Goal: Task Accomplishment & Management: Manage account settings

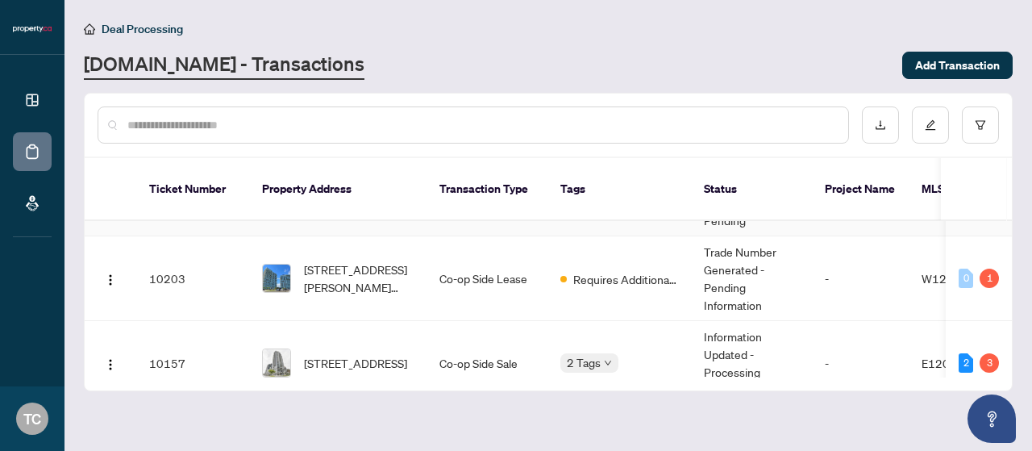
scroll to position [84, 0]
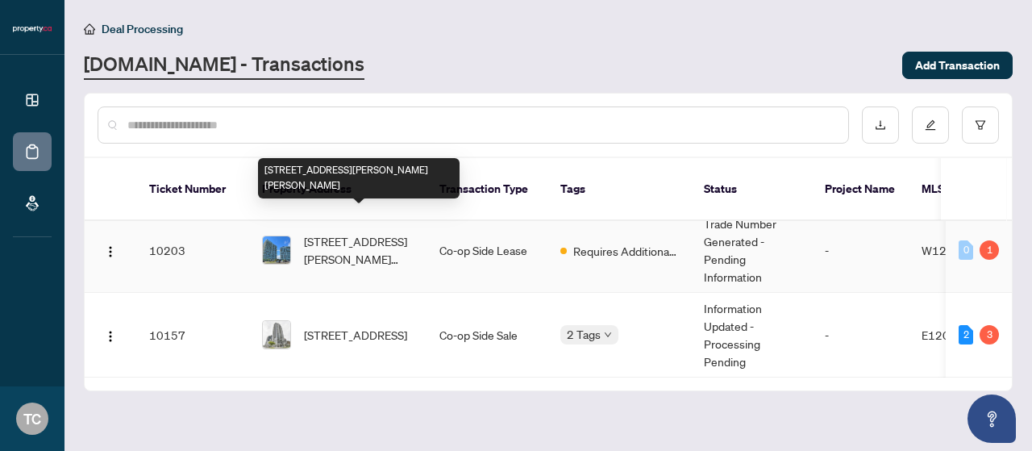
click at [366, 232] on span "[STREET_ADDRESS][PERSON_NAME][PERSON_NAME]" at bounding box center [359, 249] width 110 height 35
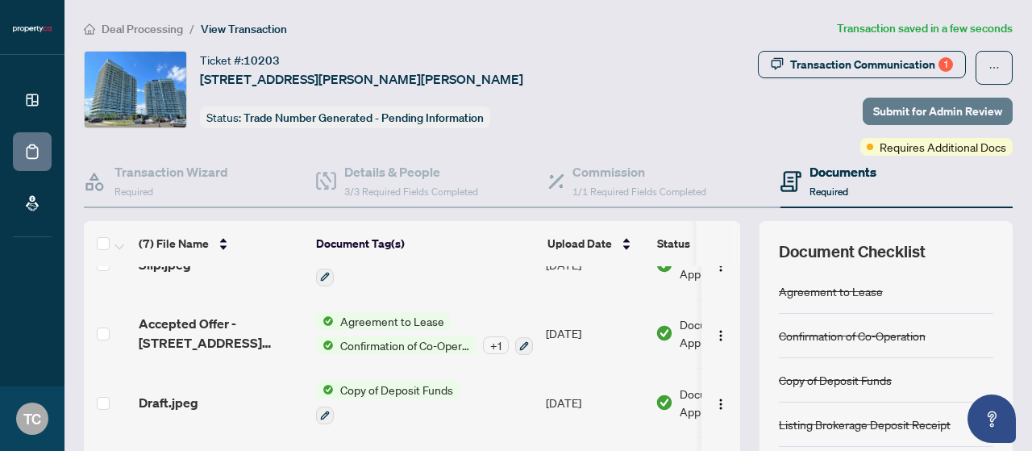
click at [918, 107] on span "Submit for Admin Review" at bounding box center [937, 111] width 129 height 26
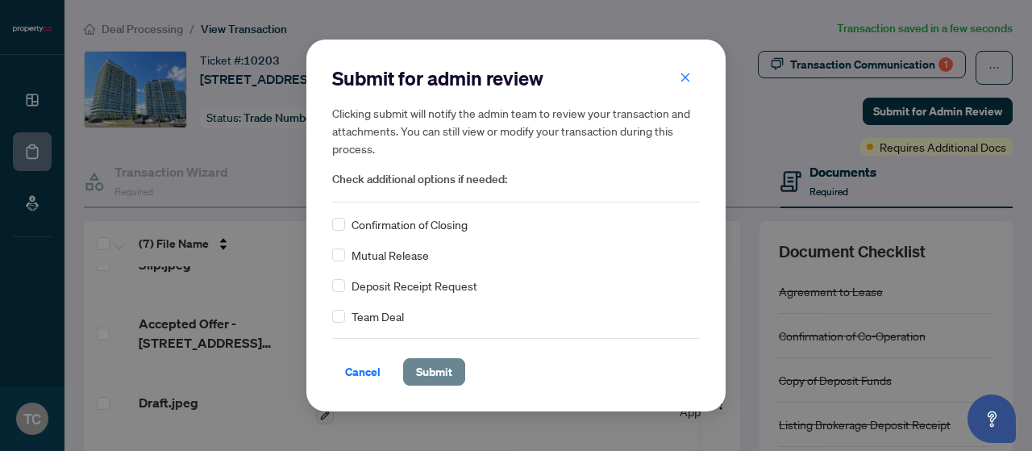
click at [434, 378] on span "Submit" at bounding box center [434, 372] width 36 height 26
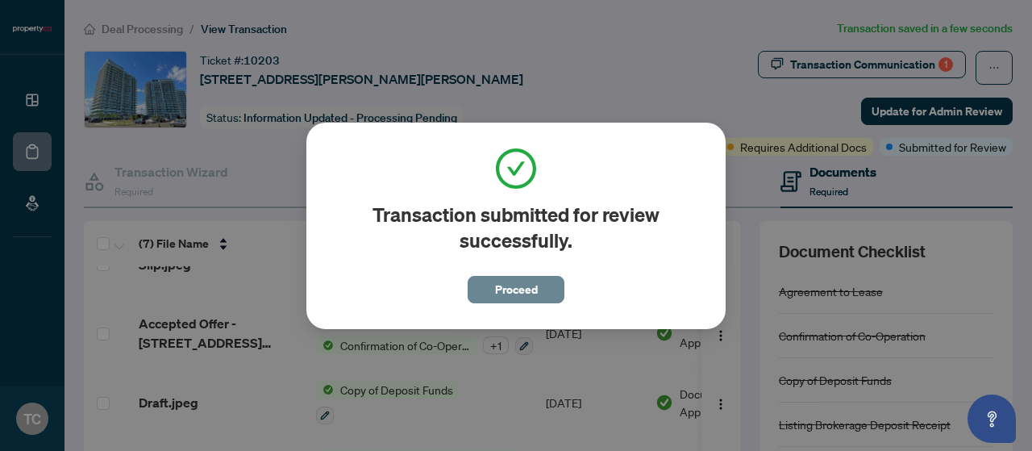
click at [521, 292] on span "Proceed" at bounding box center [516, 289] width 43 height 26
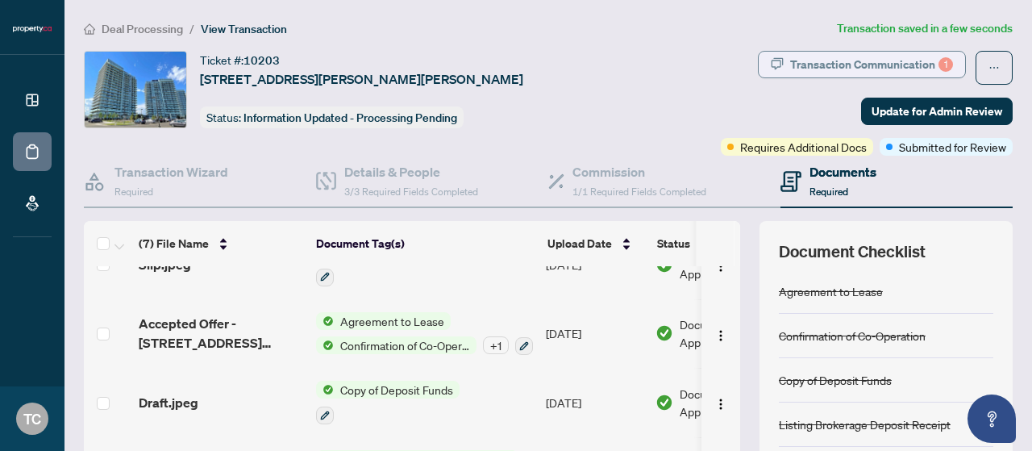
click at [848, 71] on div "Transaction Communication 1" at bounding box center [871, 65] width 163 height 26
type textarea "**********"
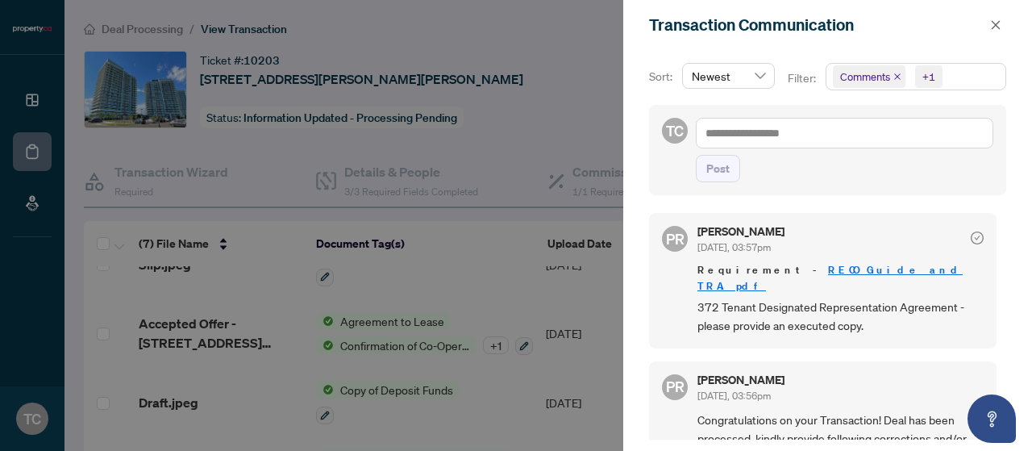
click at [591, 76] on div at bounding box center [516, 225] width 1032 height 451
click at [998, 31] on span "button" at bounding box center [995, 25] width 11 height 26
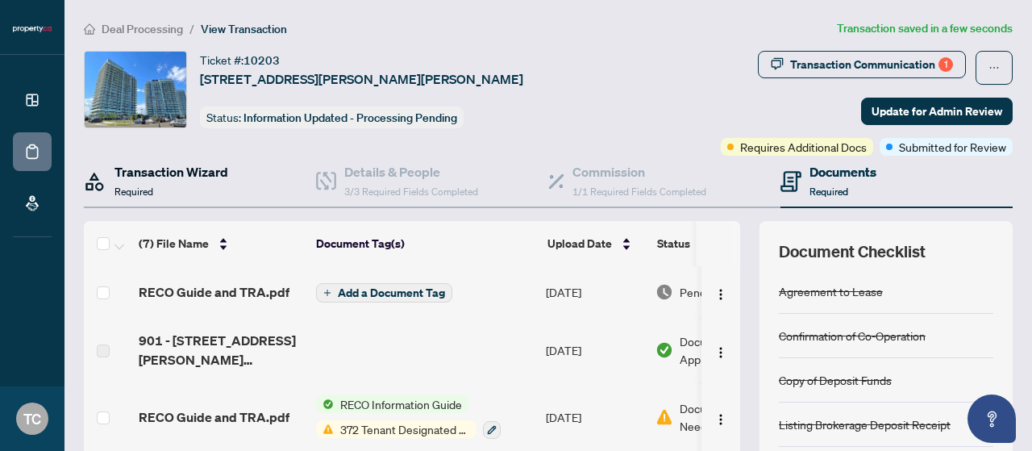
click at [172, 164] on h4 "Transaction Wizard" at bounding box center [171, 171] width 114 height 19
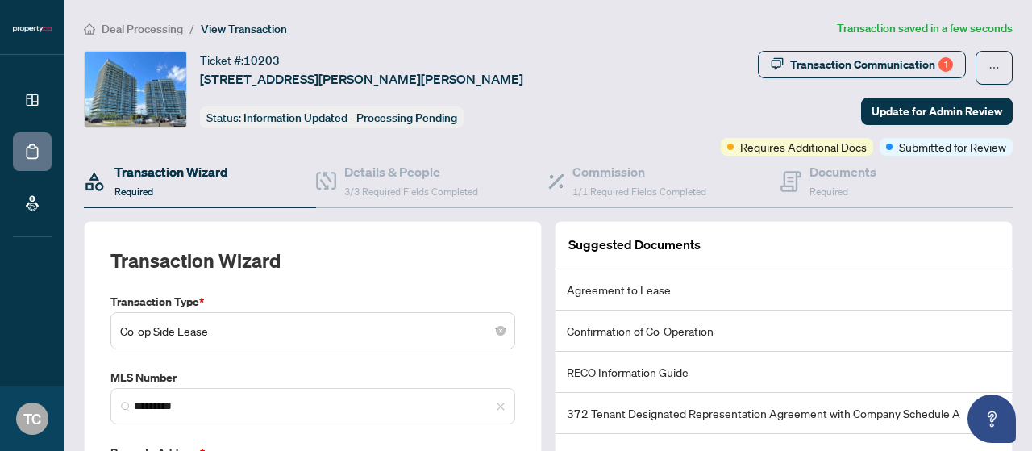
click at [129, 22] on span "Deal Processing" at bounding box center [142, 29] width 81 height 15
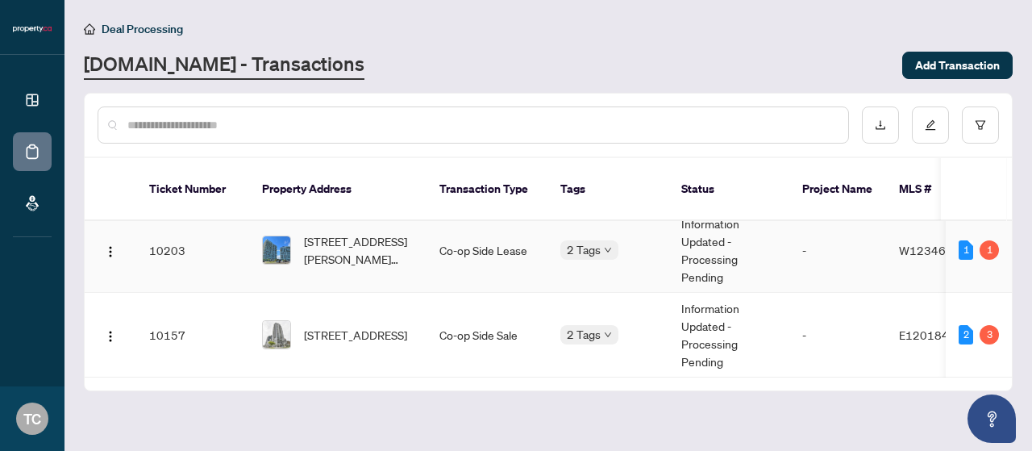
scroll to position [84, 0]
click at [370, 326] on span "[STREET_ADDRESS]" at bounding box center [355, 335] width 103 height 18
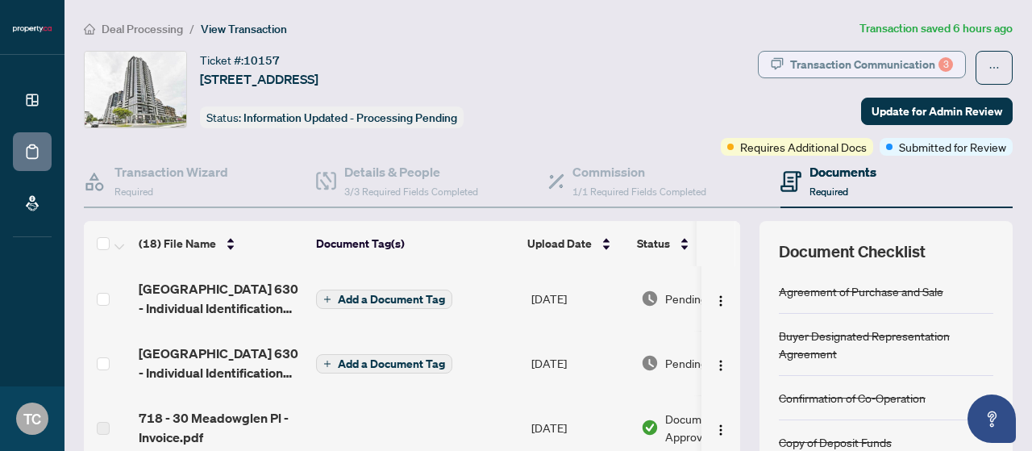
click at [834, 73] on div "Transaction Communication 3" at bounding box center [871, 65] width 163 height 26
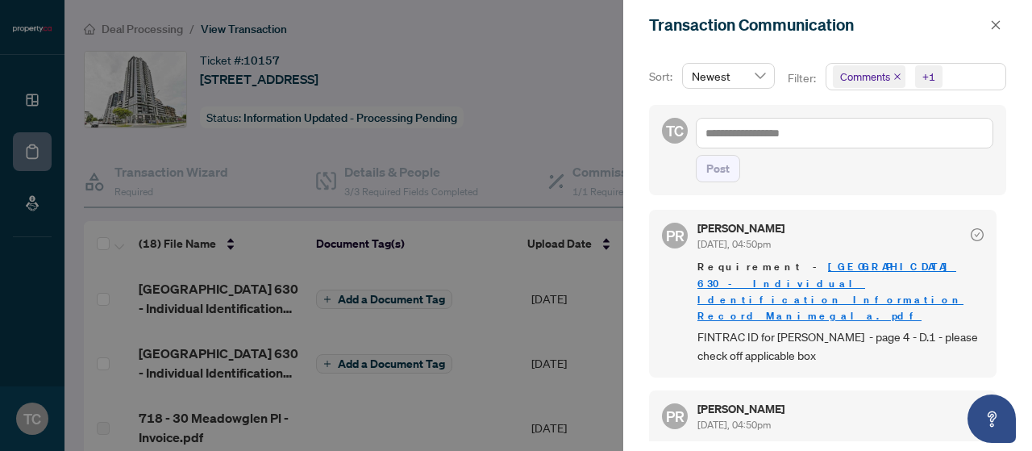
scroll to position [2, 0]
click at [991, 19] on icon "close" at bounding box center [995, 24] width 11 height 11
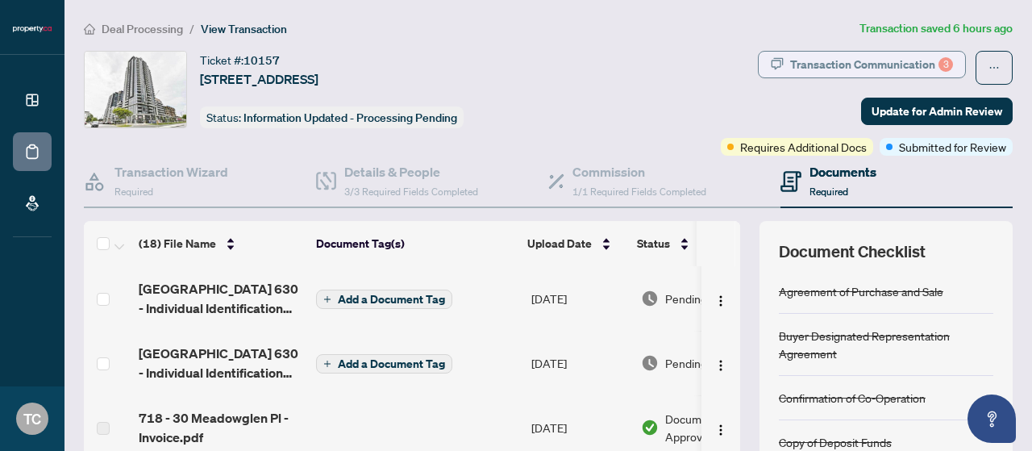
click at [887, 57] on div "Transaction Communication 3" at bounding box center [871, 65] width 163 height 26
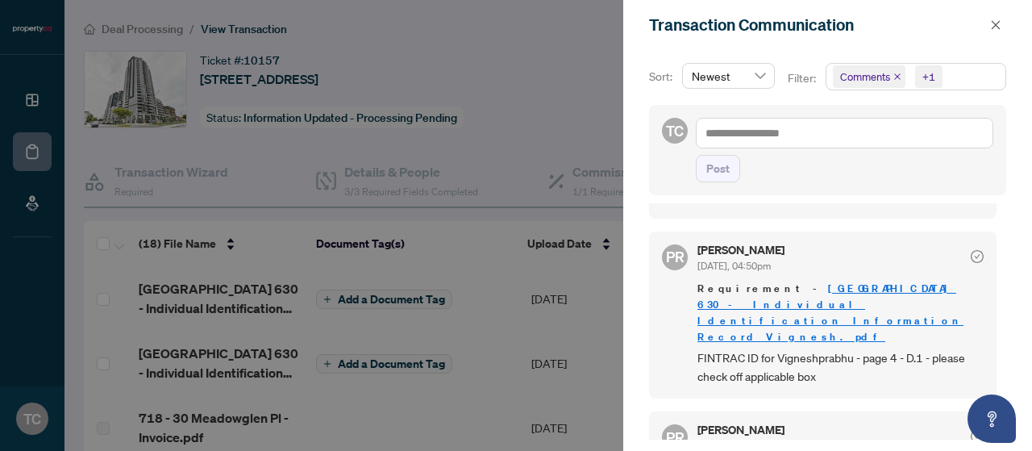
scroll to position [242, 0]
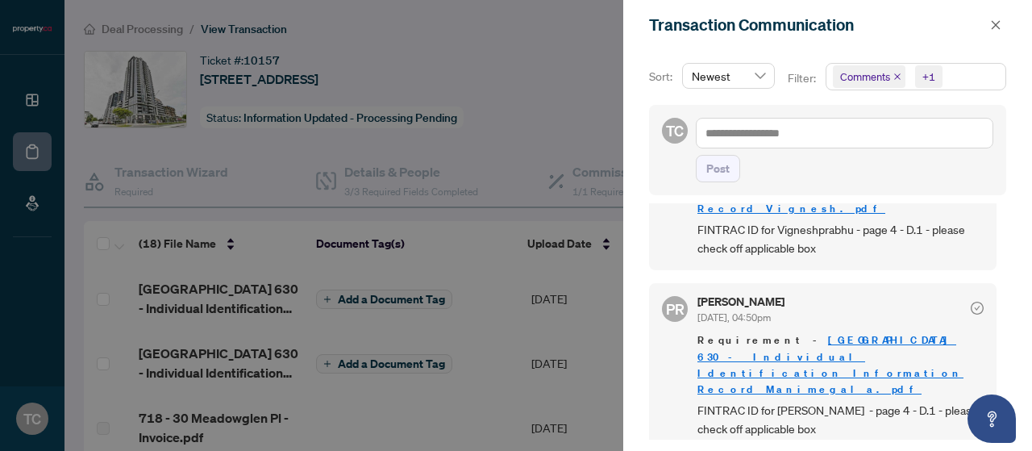
click at [970, 301] on icon "check-circle" at bounding box center [976, 307] width 13 height 13
click at [974, 306] on icon "check-circle" at bounding box center [977, 308] width 6 height 5
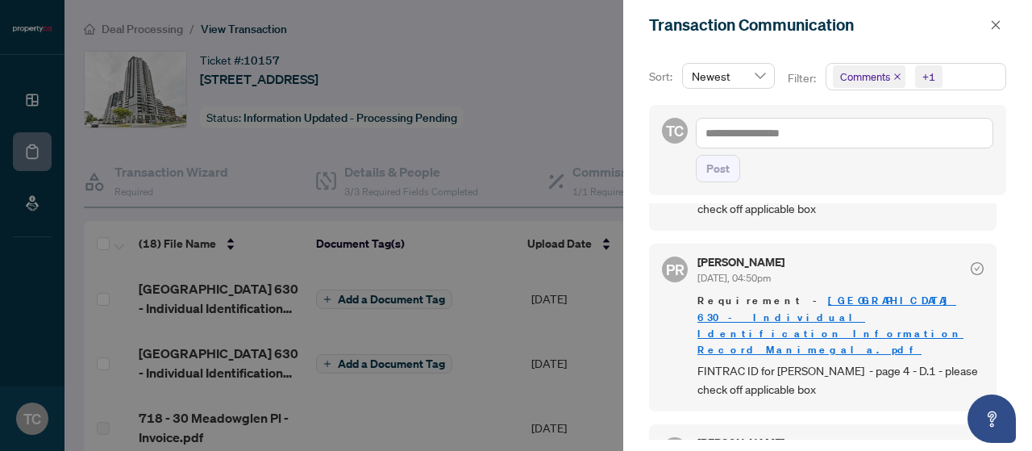
scroll to position [317, 0]
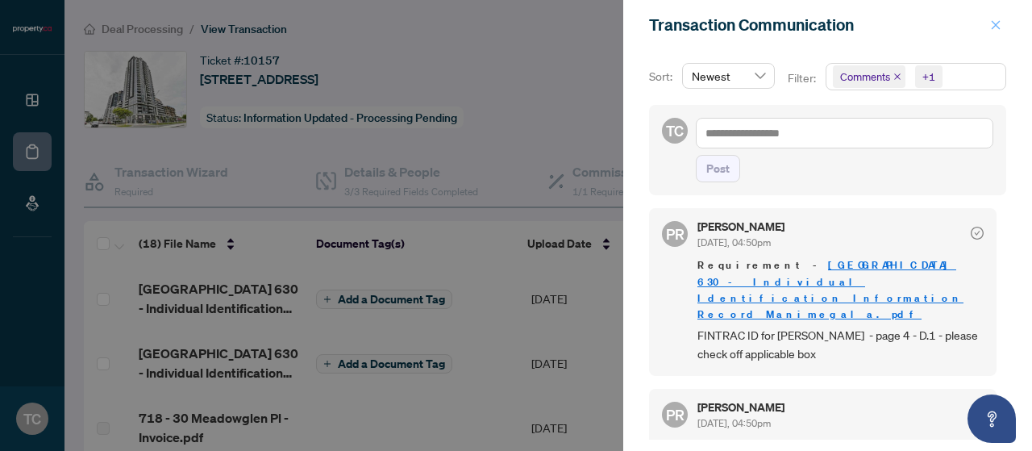
click at [994, 23] on icon "close" at bounding box center [995, 24] width 9 height 9
